Goal: Entertainment & Leisure: Consume media (video, audio)

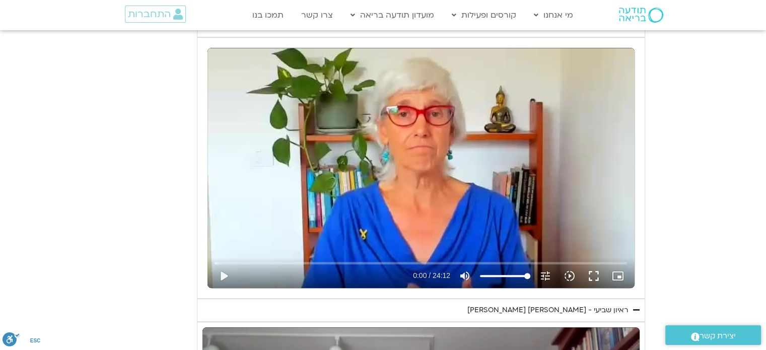
scroll to position [477, 0]
click at [227, 270] on button "play_arrow" at bounding box center [224, 276] width 24 height 24
click at [594, 276] on button "fullscreen" at bounding box center [594, 276] width 24 height 24
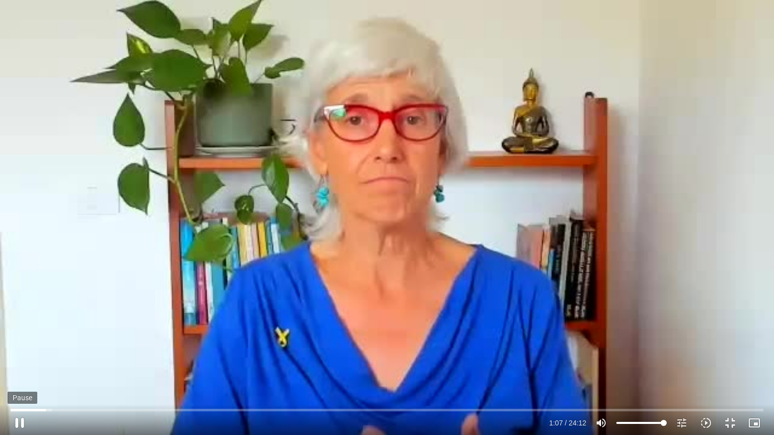
click at [21, 350] on button "pause" at bounding box center [20, 423] width 24 height 24
click at [727, 350] on button "fullscreen_exit" at bounding box center [730, 423] width 24 height 24
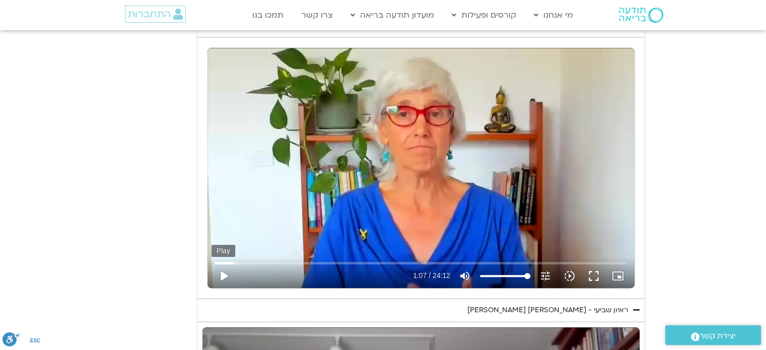
click at [225, 275] on button "play_arrow" at bounding box center [224, 276] width 24 height 24
click at [594, 277] on button "fullscreen" at bounding box center [594, 276] width 24 height 24
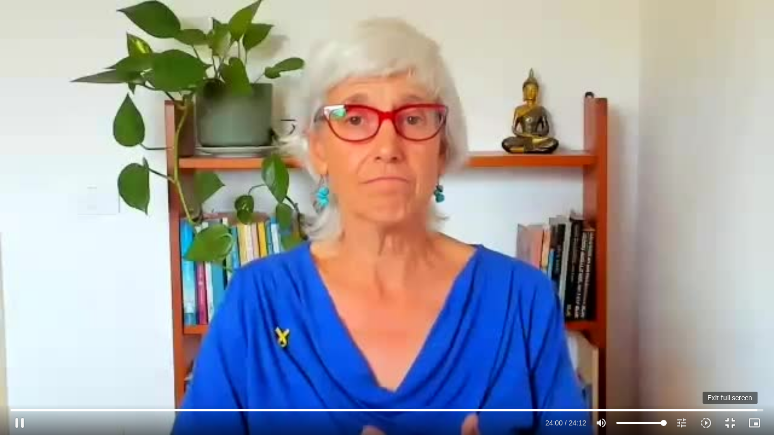
click at [724, 350] on button "fullscreen_exit" at bounding box center [730, 423] width 24 height 24
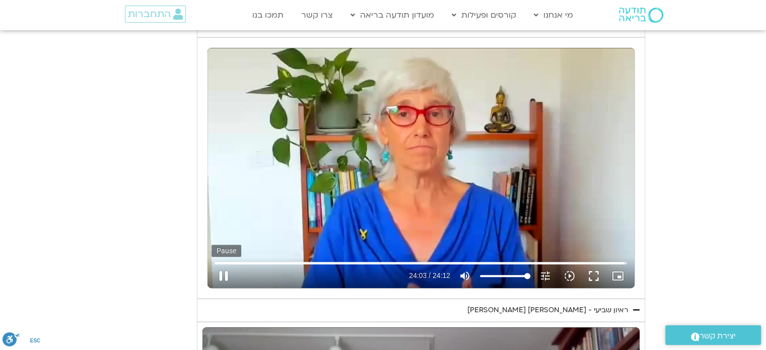
click at [216, 276] on button "pause" at bounding box center [224, 276] width 24 height 24
type input "1443.507782"
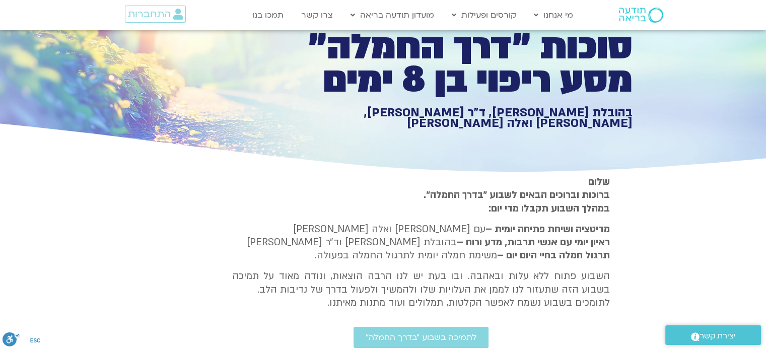
scroll to position [162, 0]
